Goal: Information Seeking & Learning: Check status

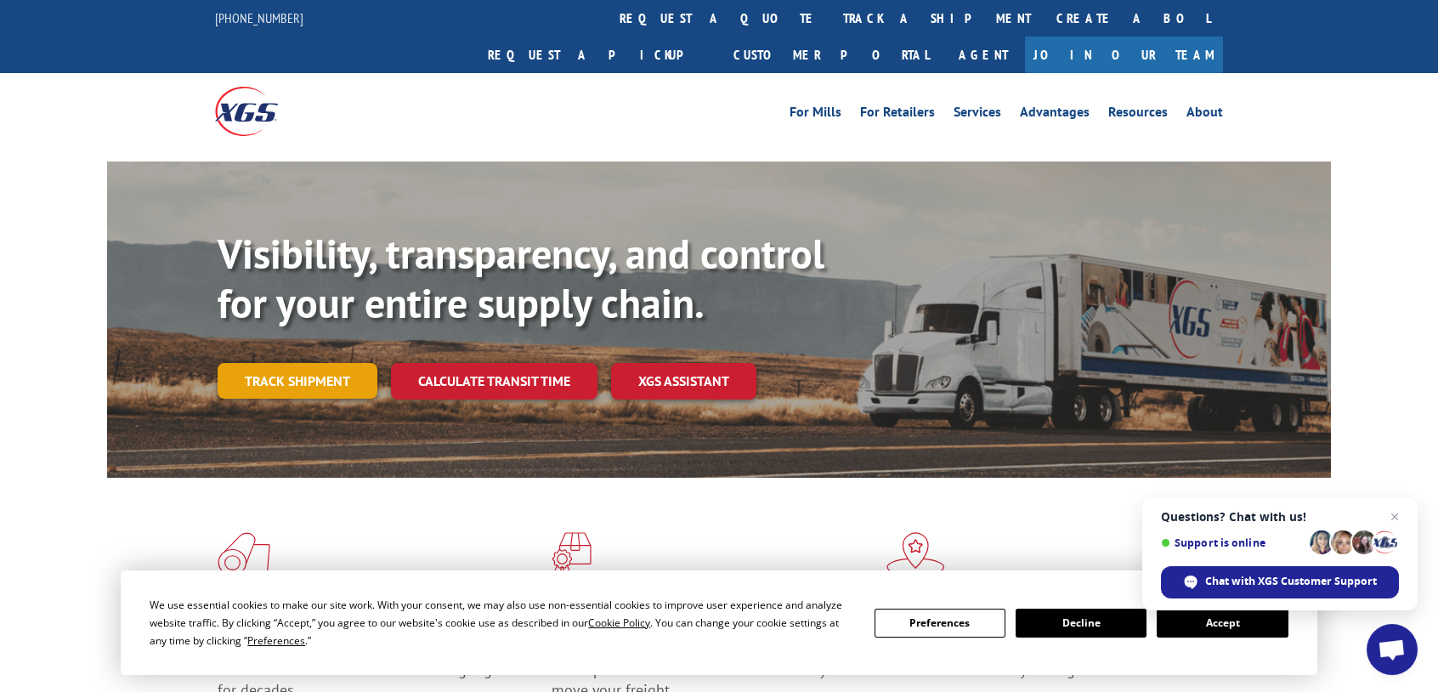
click at [307, 295] on link "Track shipment" at bounding box center [298, 381] width 160 height 36
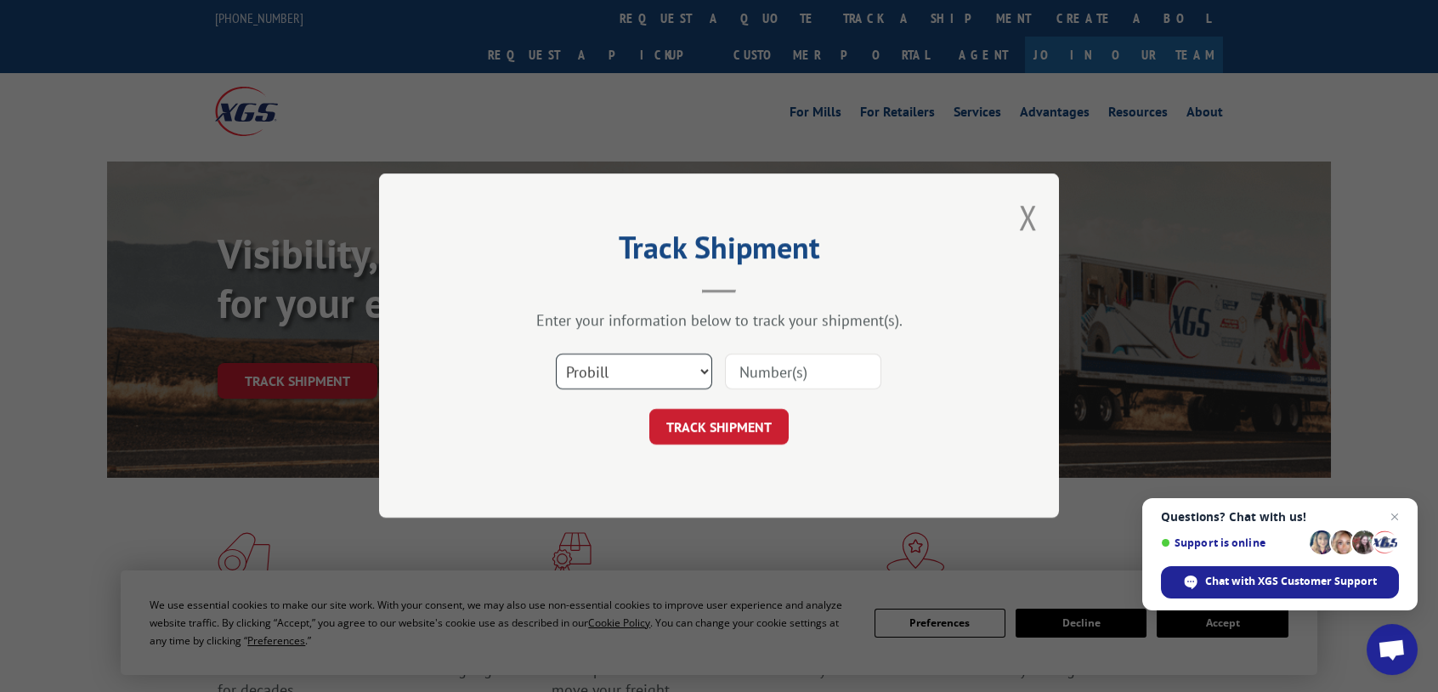
click at [706, 295] on select "Select category... Probill BOL PO" at bounding box center [634, 372] width 156 height 36
select select "bol"
click at [556, 295] on select "Select category... Probill BOL PO" at bounding box center [634, 372] width 156 height 36
click at [716, 295] on input at bounding box center [803, 372] width 156 height 36
type input "IF12341"
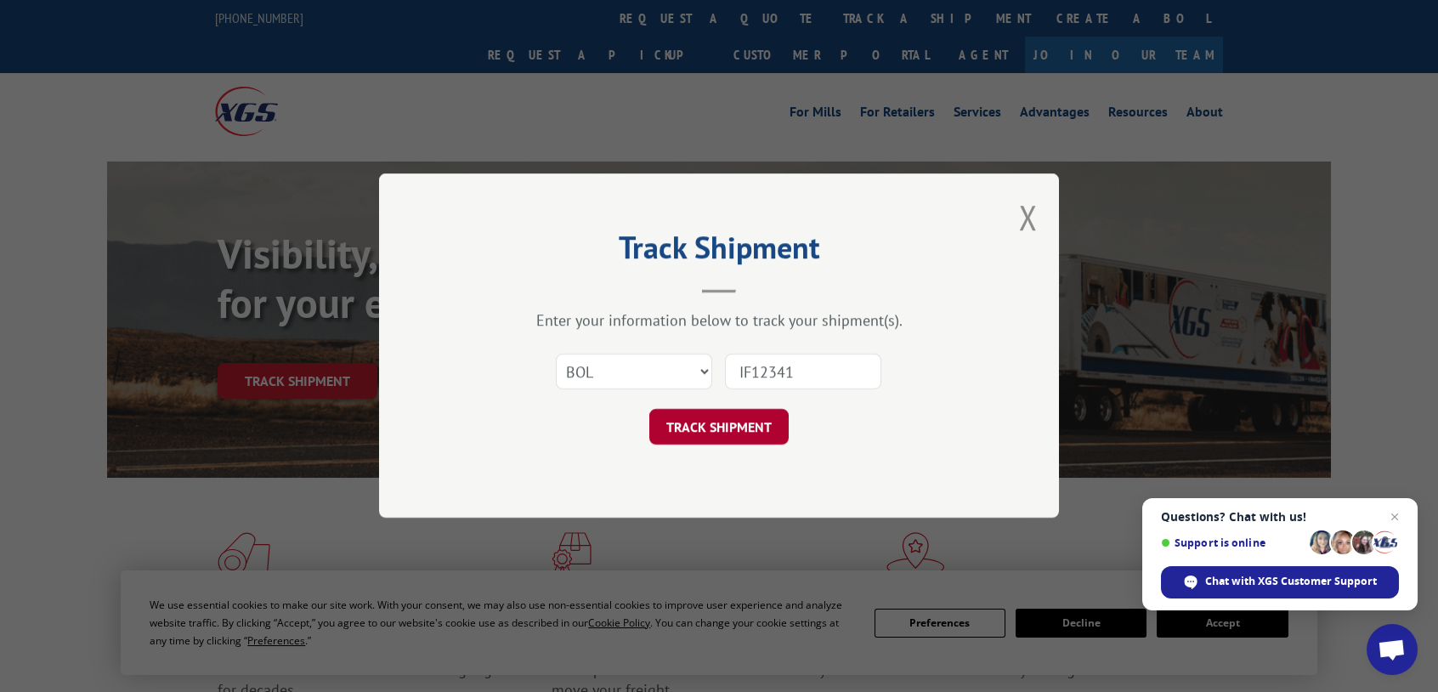
click at [716, 295] on button "TRACK SHIPMENT" at bounding box center [718, 428] width 139 height 36
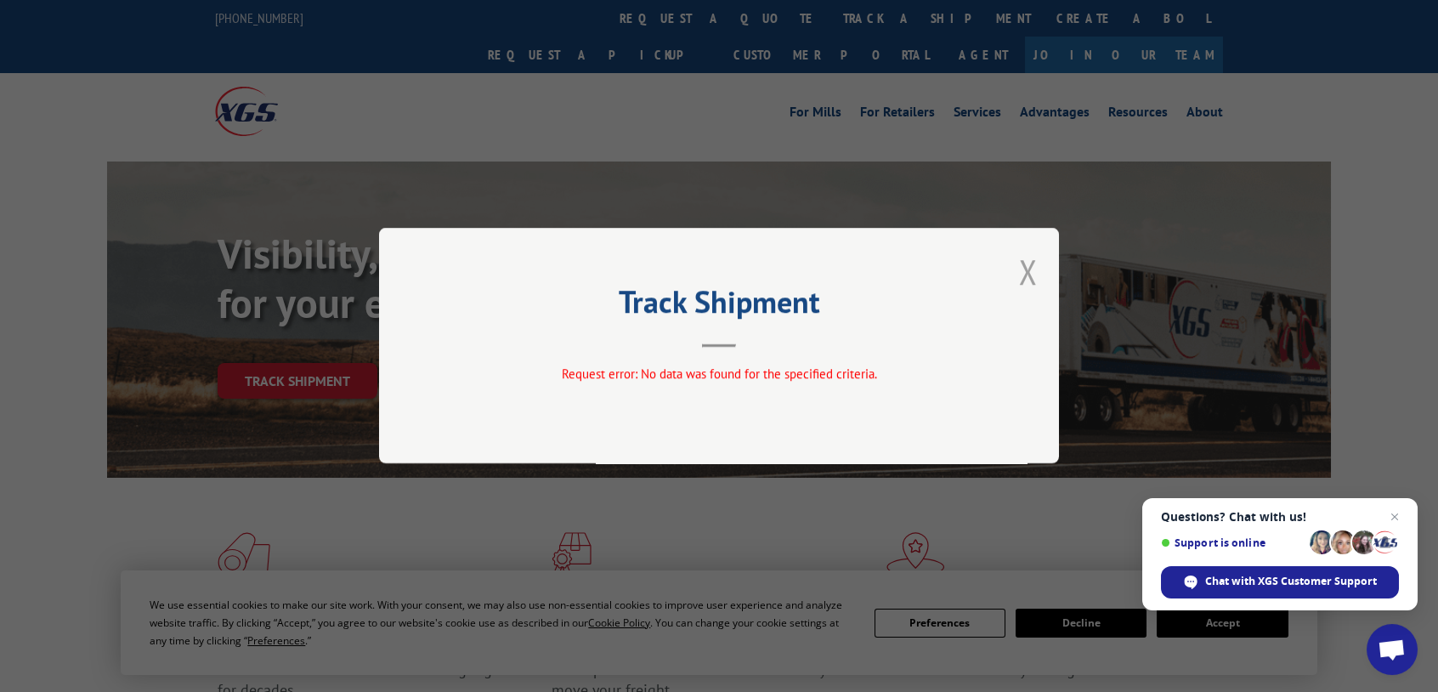
click at [716, 263] on button "Close modal" at bounding box center [1028, 271] width 19 height 45
